Goal: Information Seeking & Learning: Learn about a topic

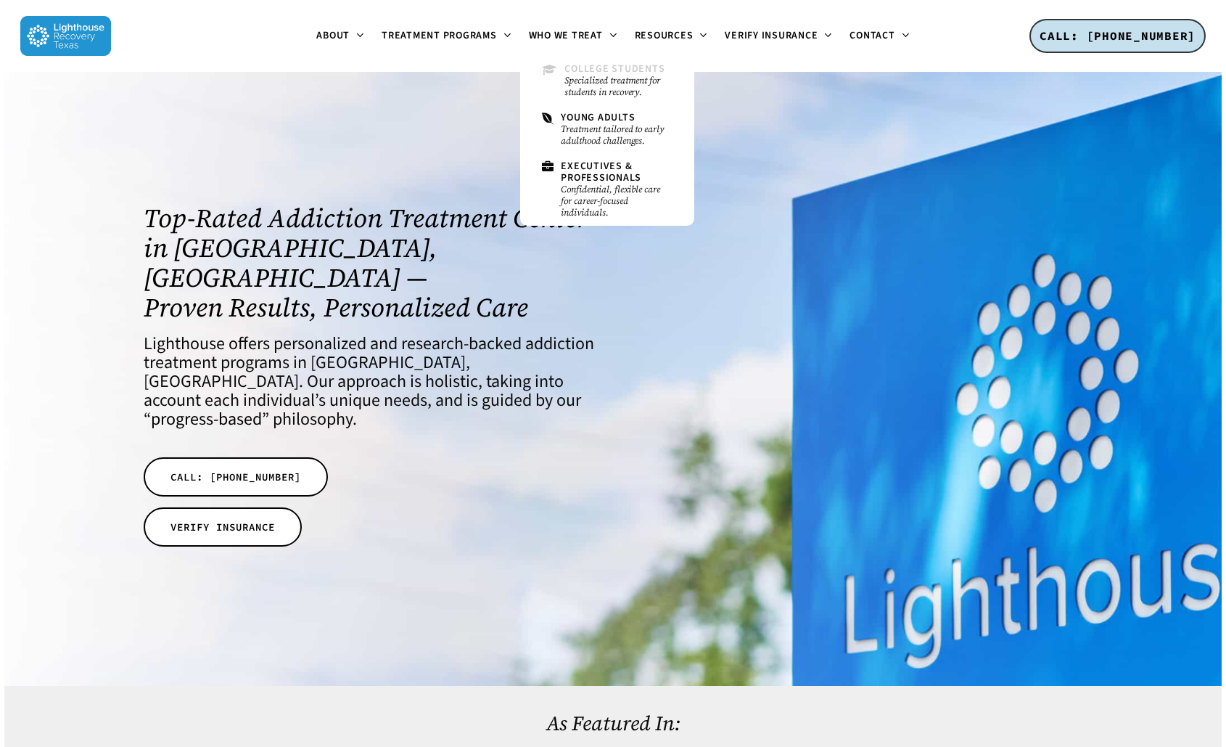
click at [582, 66] on span "College Students" at bounding box center [614, 69] width 100 height 15
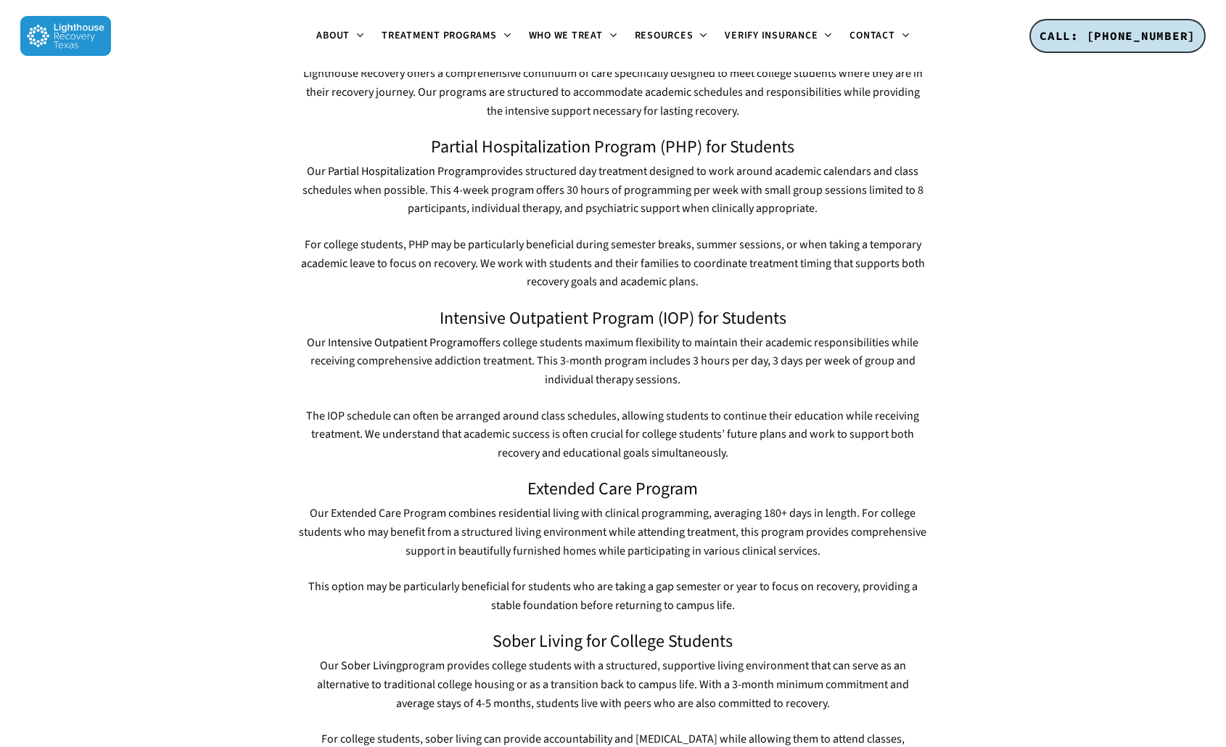
scroll to position [1027, 0]
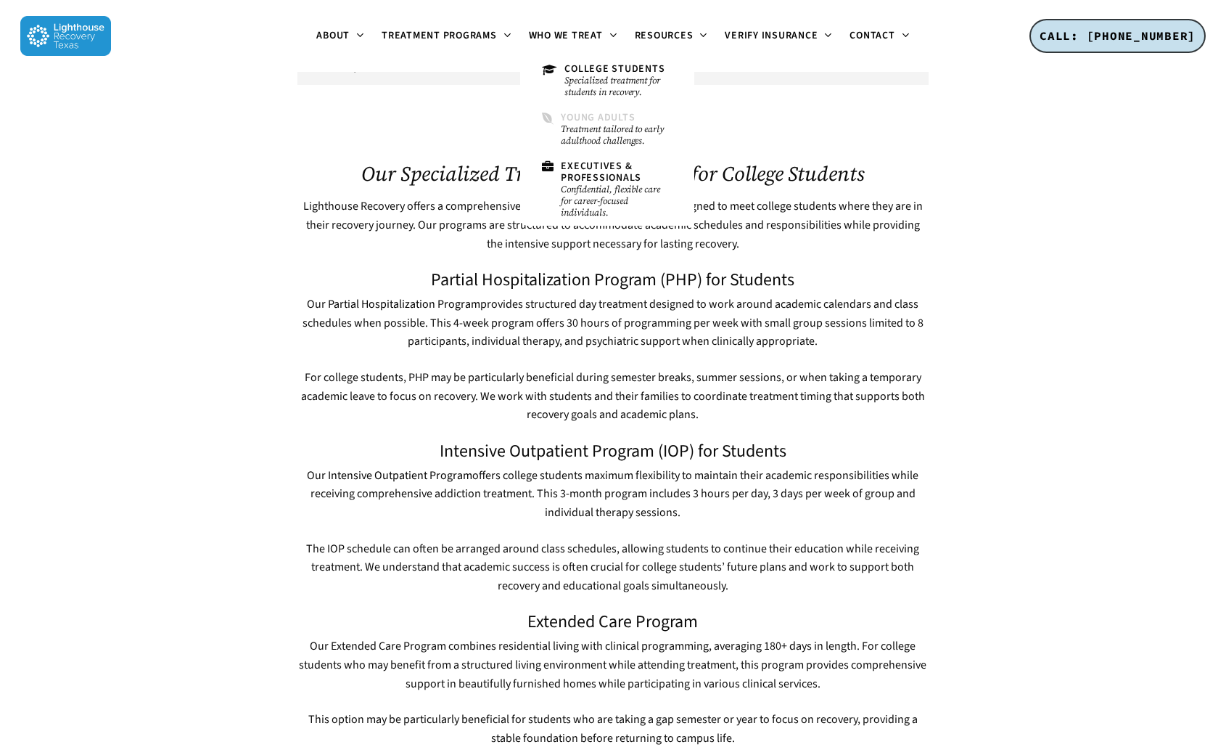
click at [588, 114] on span "Young Adults" at bounding box center [598, 117] width 74 height 15
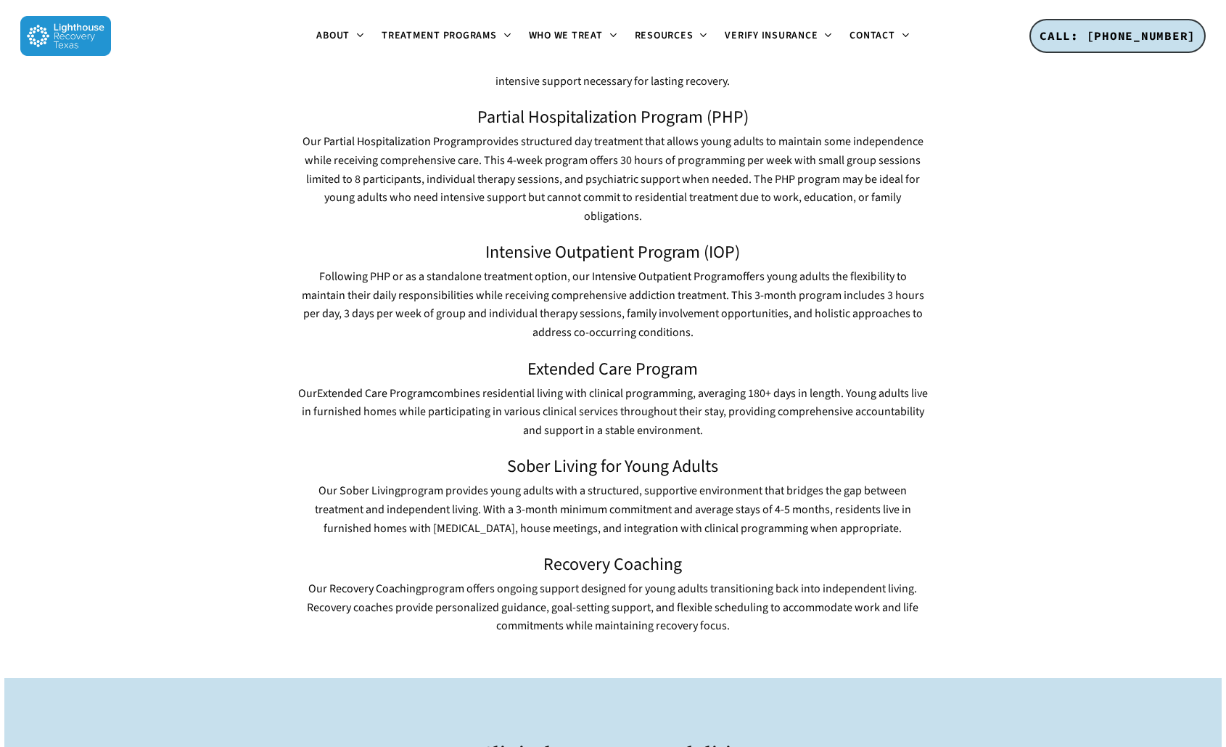
scroll to position [2042, 0]
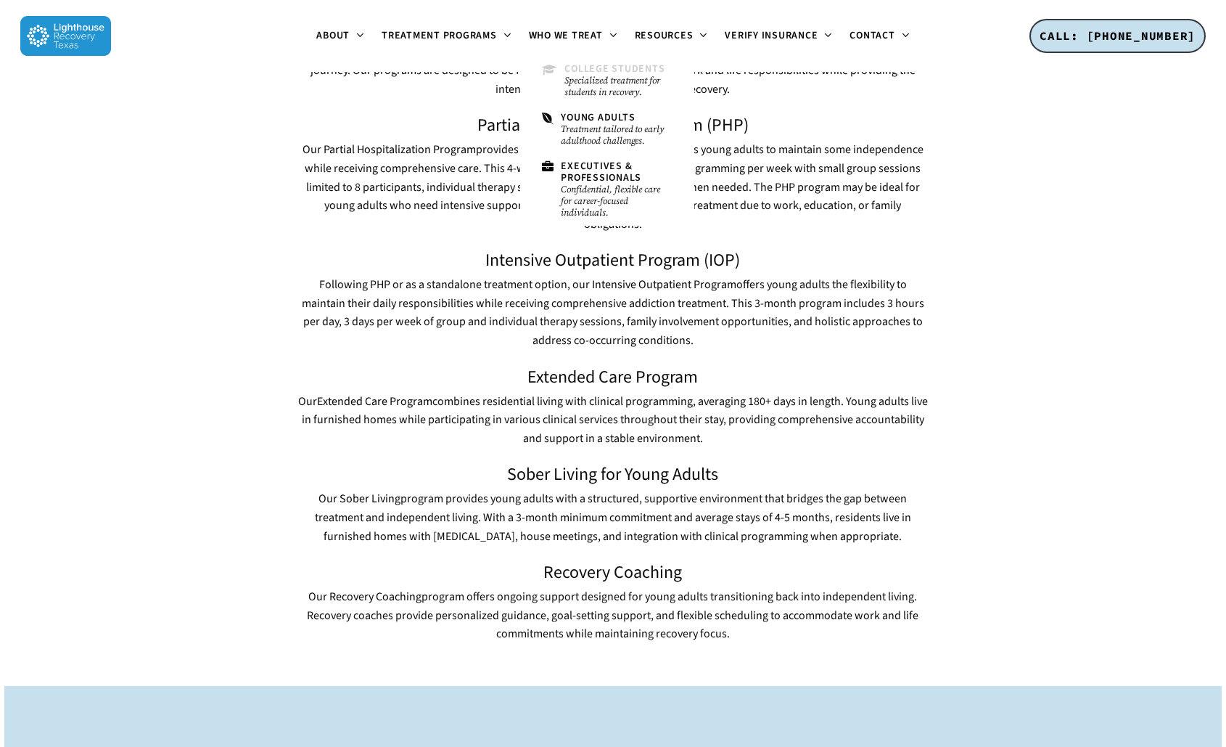
click at [585, 73] on span "College Students" at bounding box center [614, 69] width 100 height 15
